Goal: Information Seeking & Learning: Learn about a topic

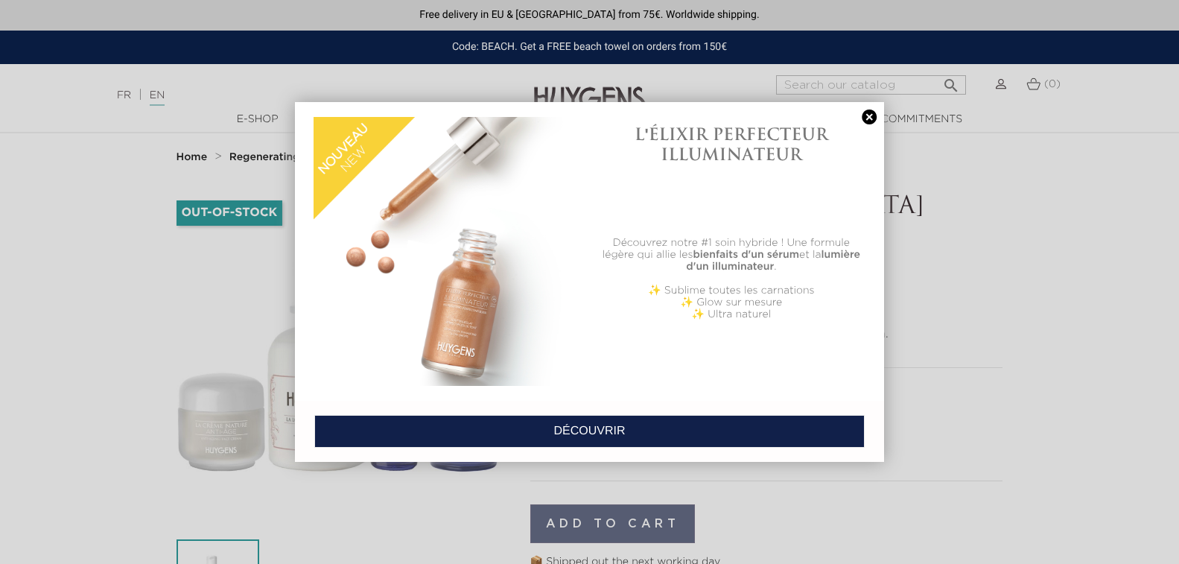
click at [308, 229] on div at bounding box center [448, 251] width 284 height 284
click at [869, 115] on link at bounding box center [869, 117] width 21 height 16
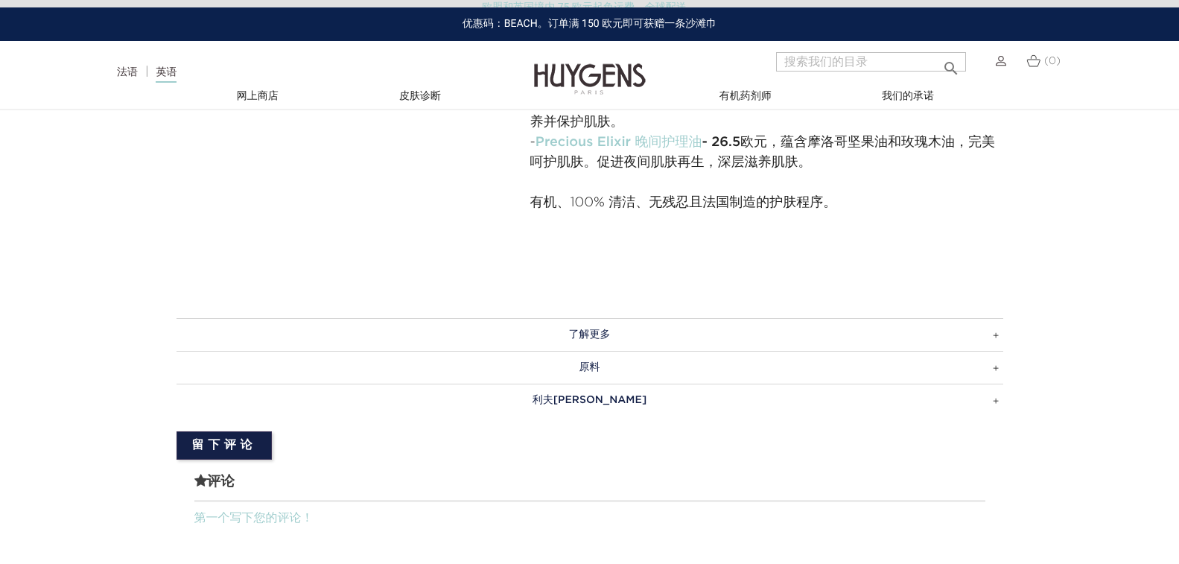
scroll to position [819, 0]
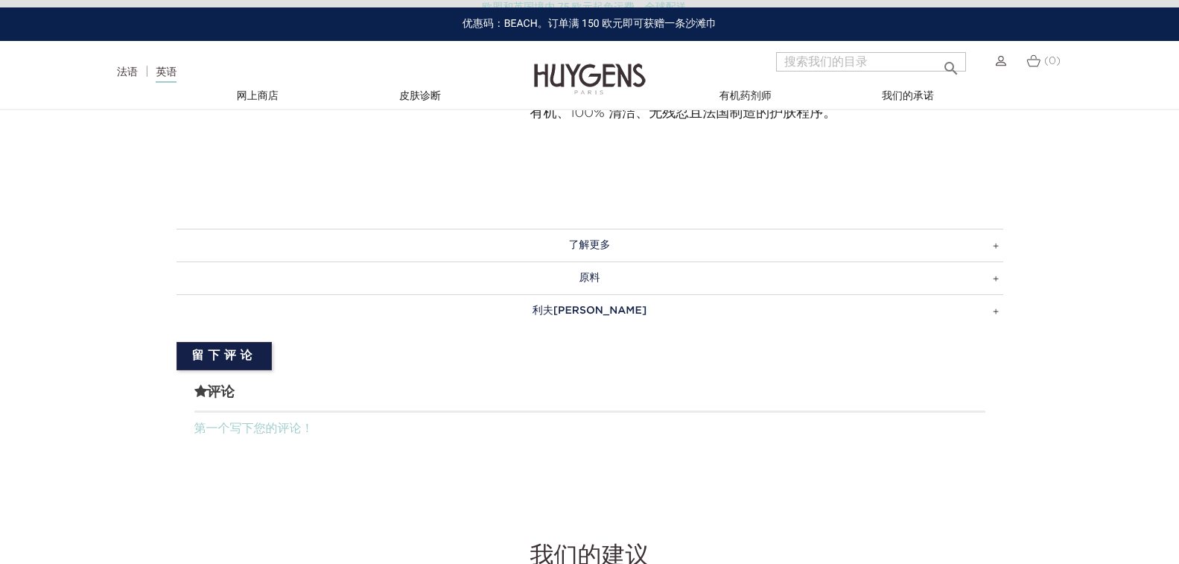
click at [574, 273] on h3 "原料" at bounding box center [590, 277] width 827 height 33
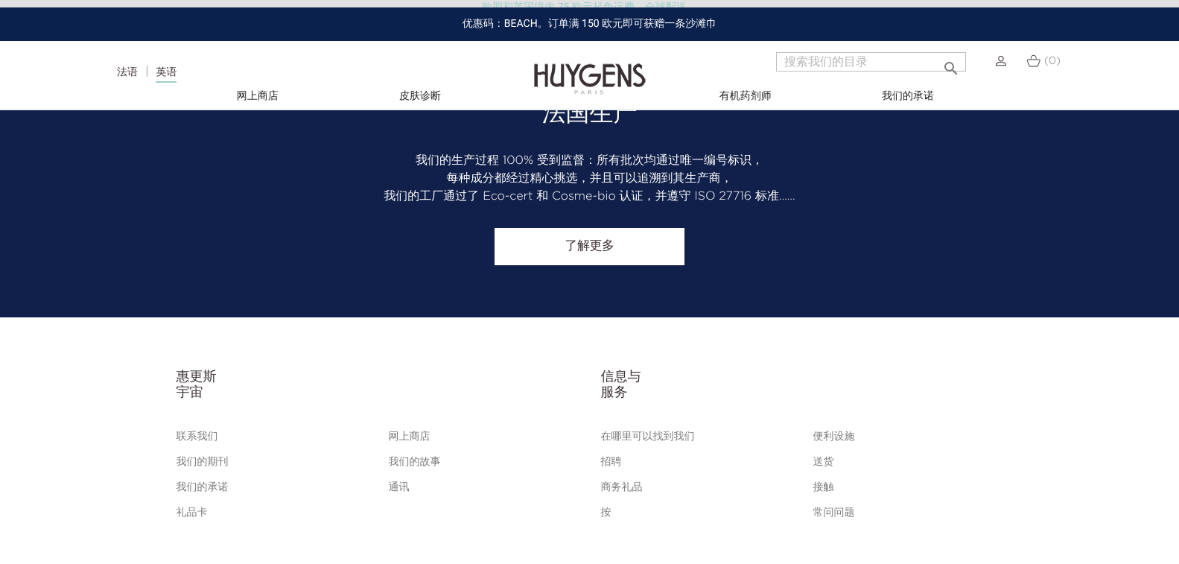
scroll to position [2957, 0]
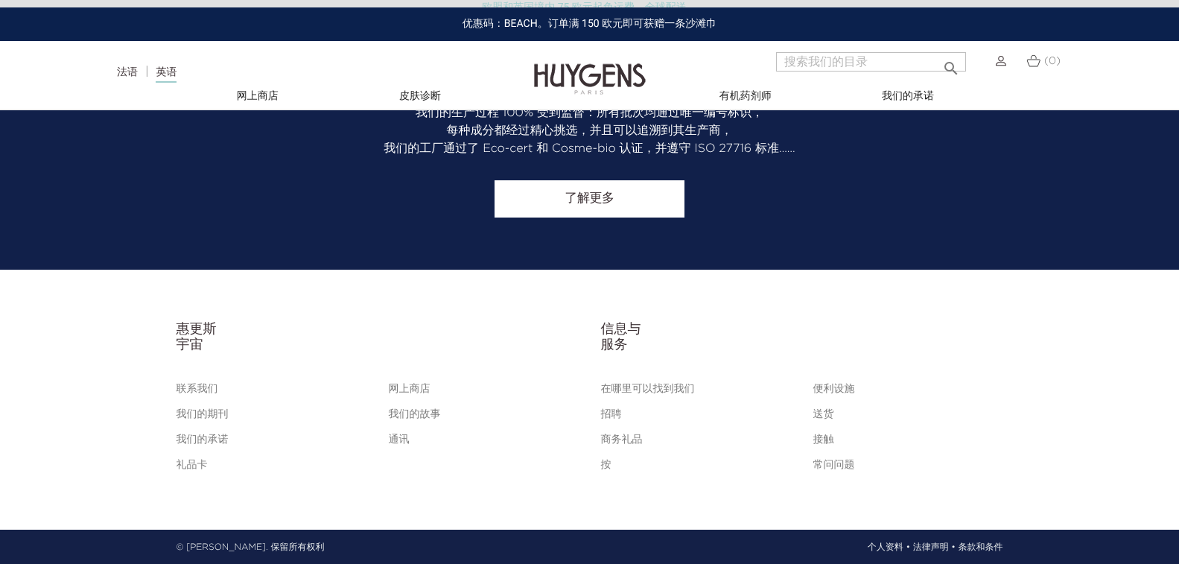
drag, startPoint x: 231, startPoint y: 549, endPoint x: 188, endPoint y: 553, distance: 42.6
click at [188, 553] on p "© [PERSON_NAME]. 保留所有权利" at bounding box center [251, 547] width 148 height 13
copy font "HUYGENS"
click at [826, 439] on font "接触" at bounding box center [823, 439] width 21 height 10
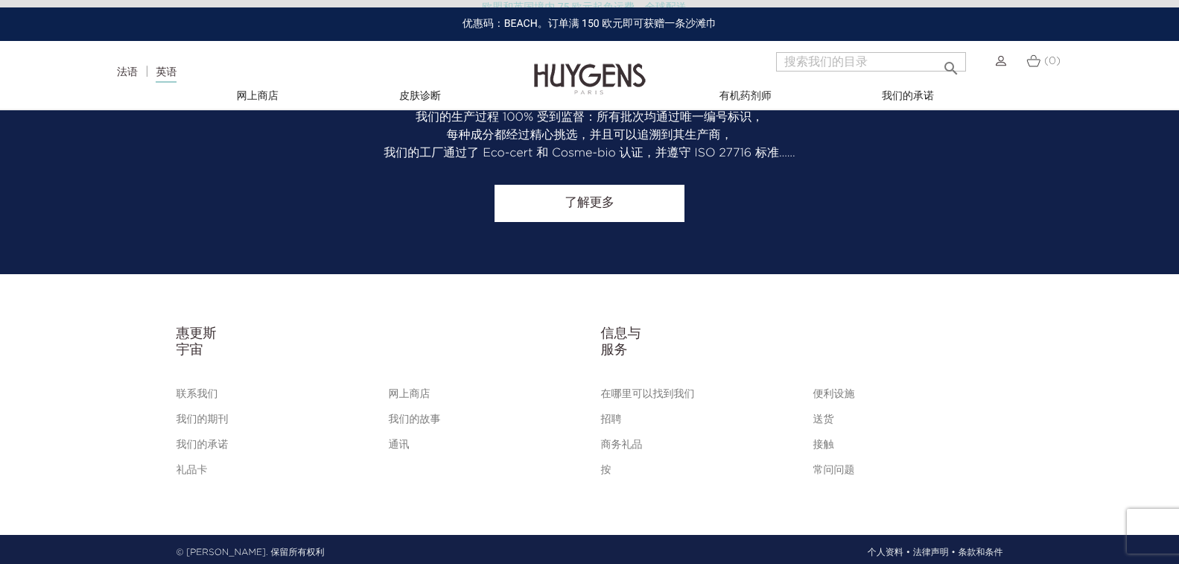
scroll to position [1355, 0]
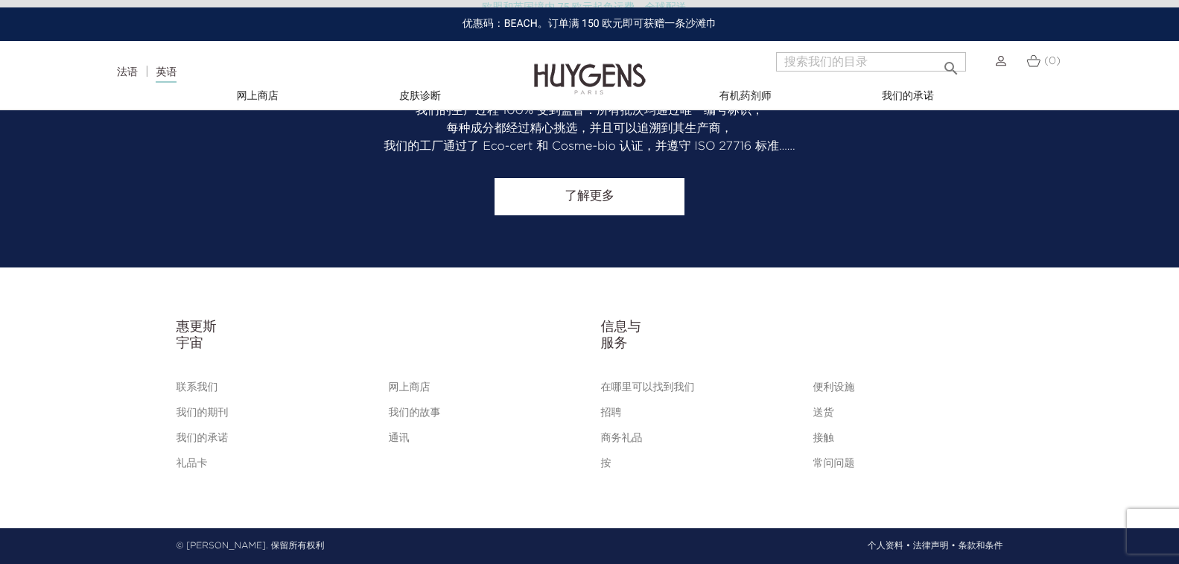
click at [834, 467] on font "常问问题" at bounding box center [834, 463] width 42 height 10
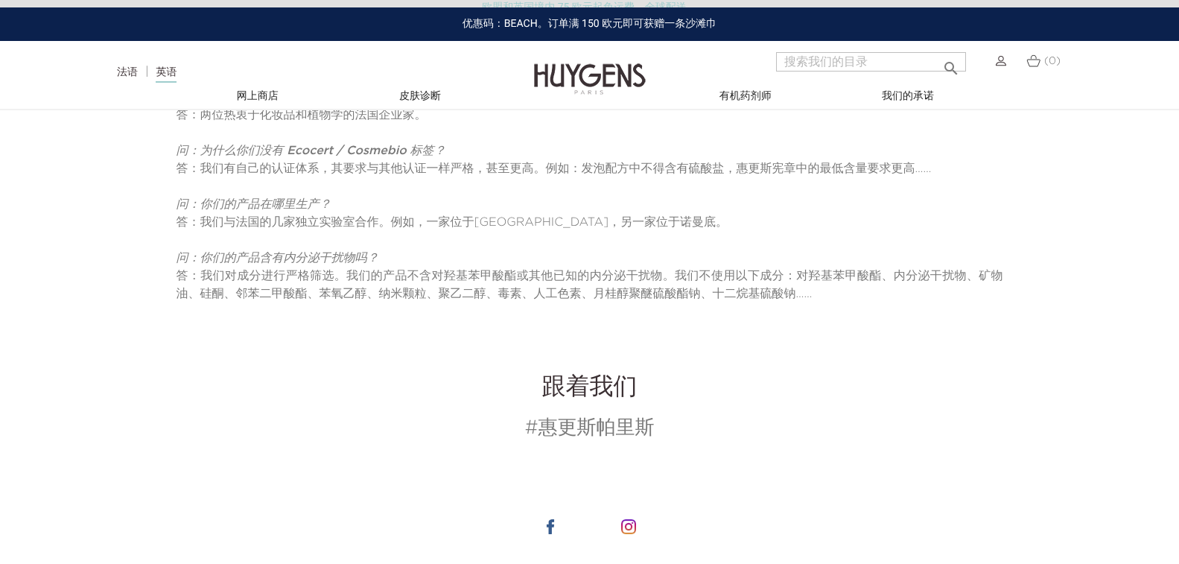
scroll to position [447, 0]
